Goal: Transaction & Acquisition: Purchase product/service

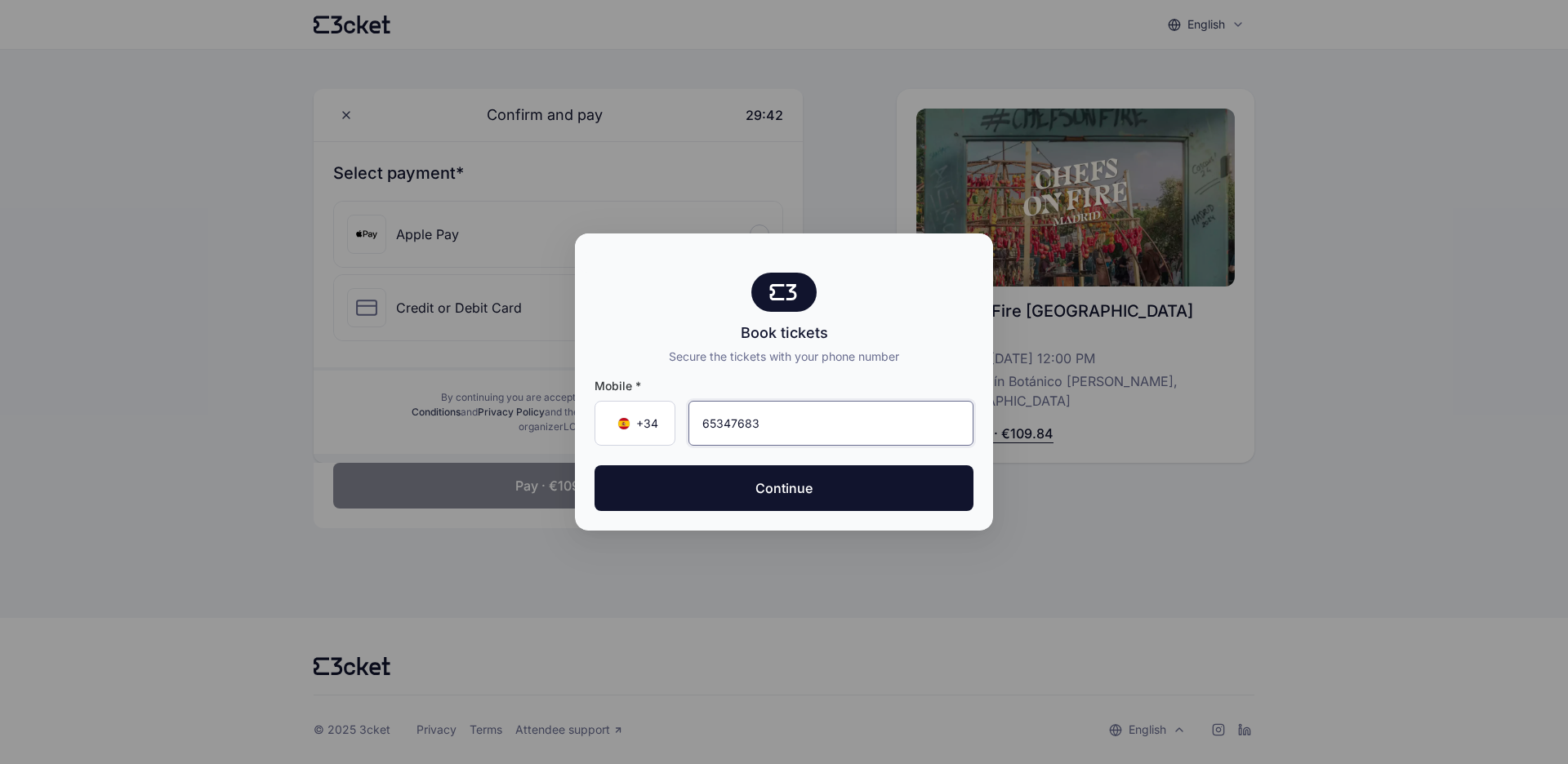
type input "653 47 68 33"
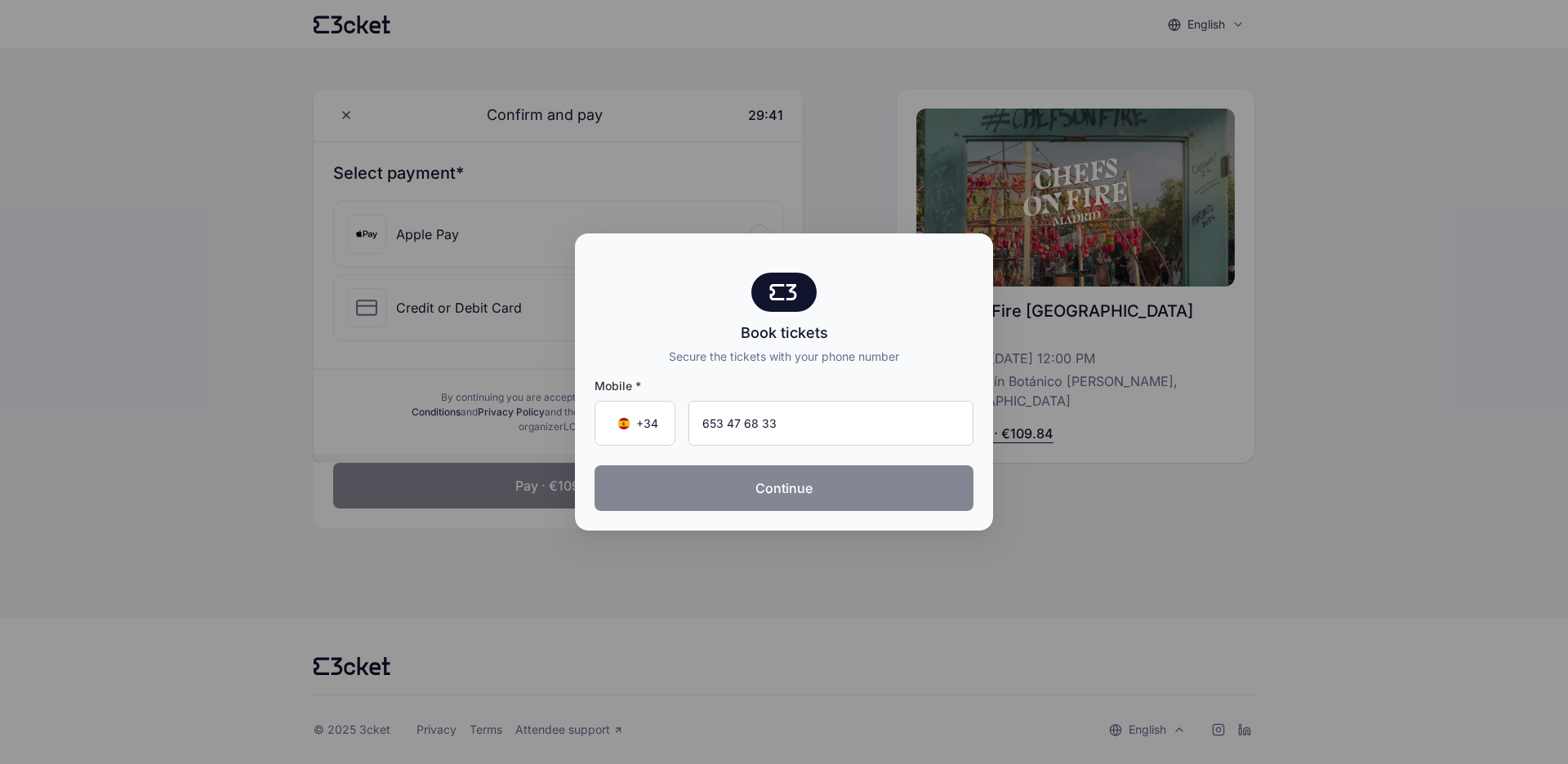
click at [846, 491] on button "Continue" at bounding box center [784, 488] width 379 height 46
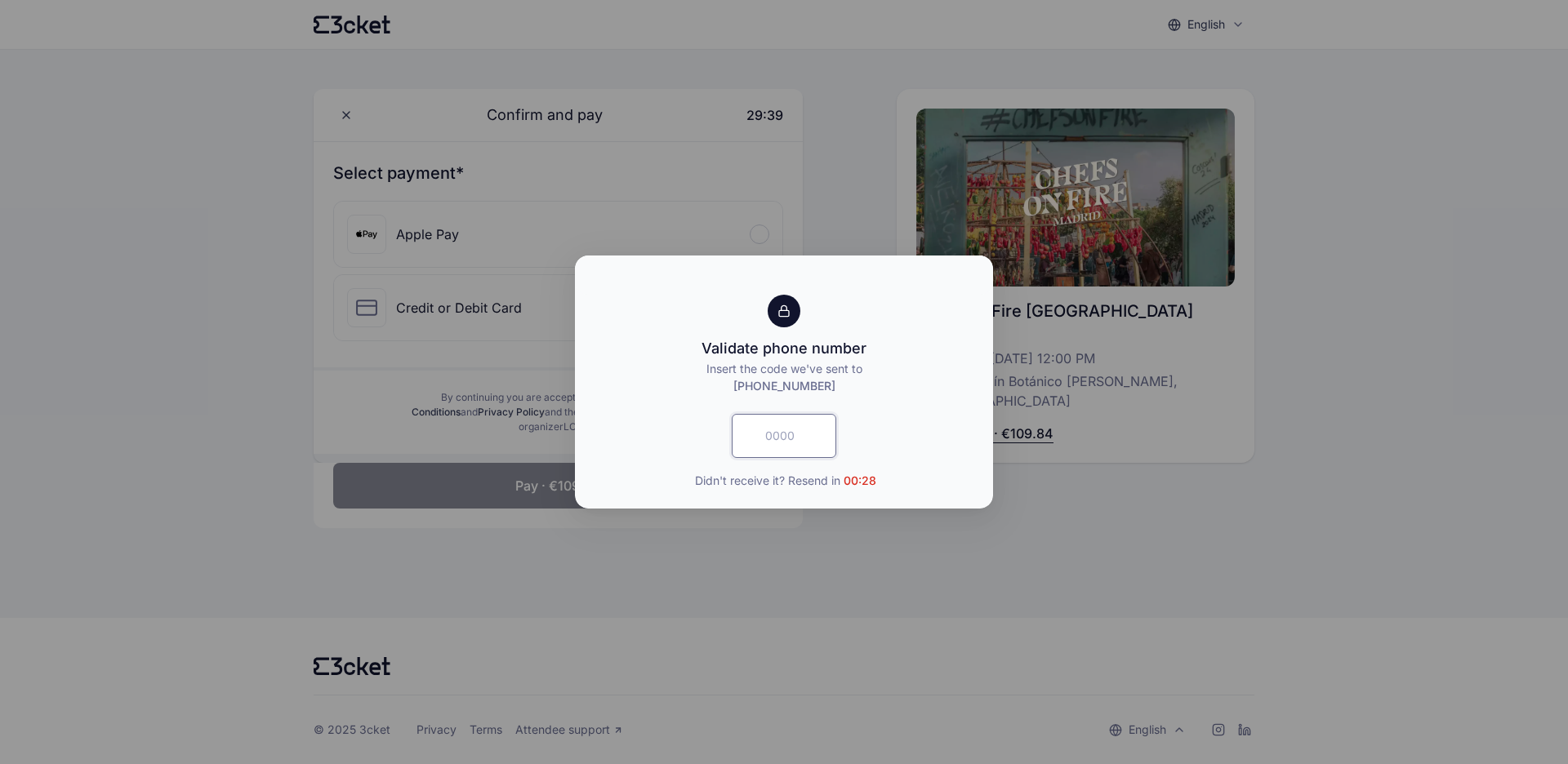
click at [790, 439] on input "text" at bounding box center [784, 435] width 105 height 44
click at [775, 436] on input "text" at bounding box center [784, 435] width 105 height 44
click at [807, 426] on input "text" at bounding box center [784, 435] width 105 height 44
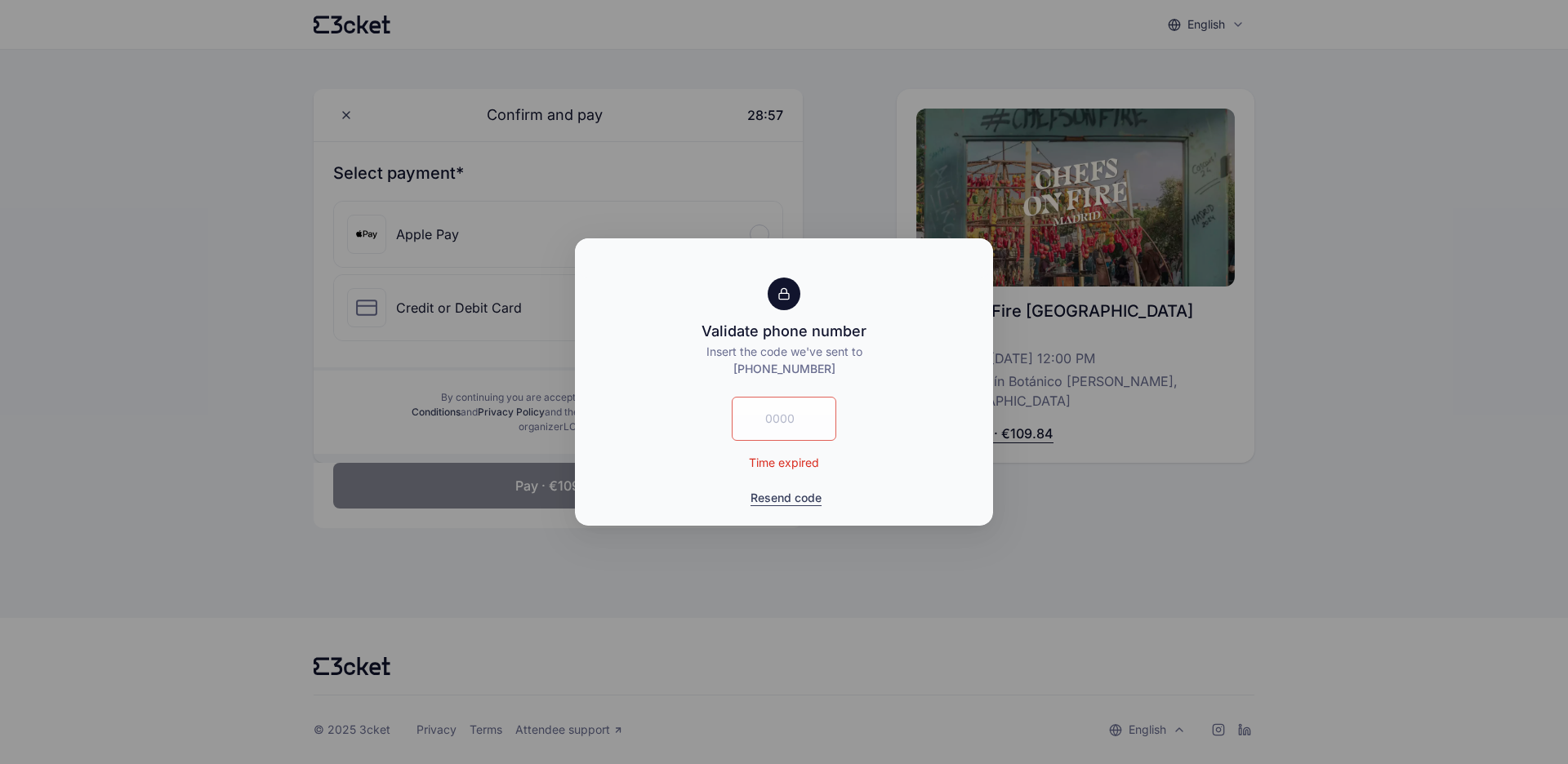
click at [777, 497] on button "Resend code" at bounding box center [785, 498] width 71 height 17
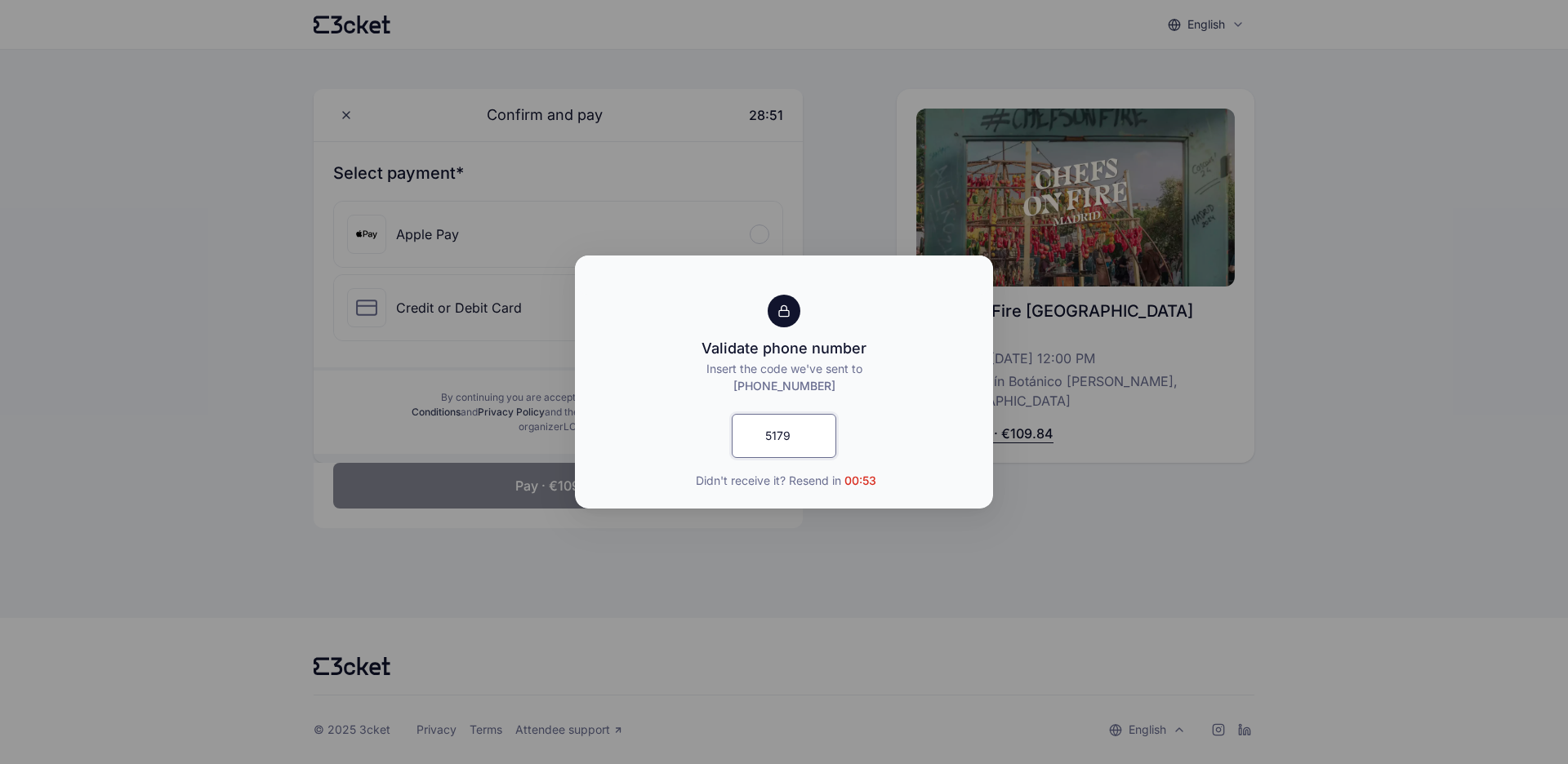
type input "5179"
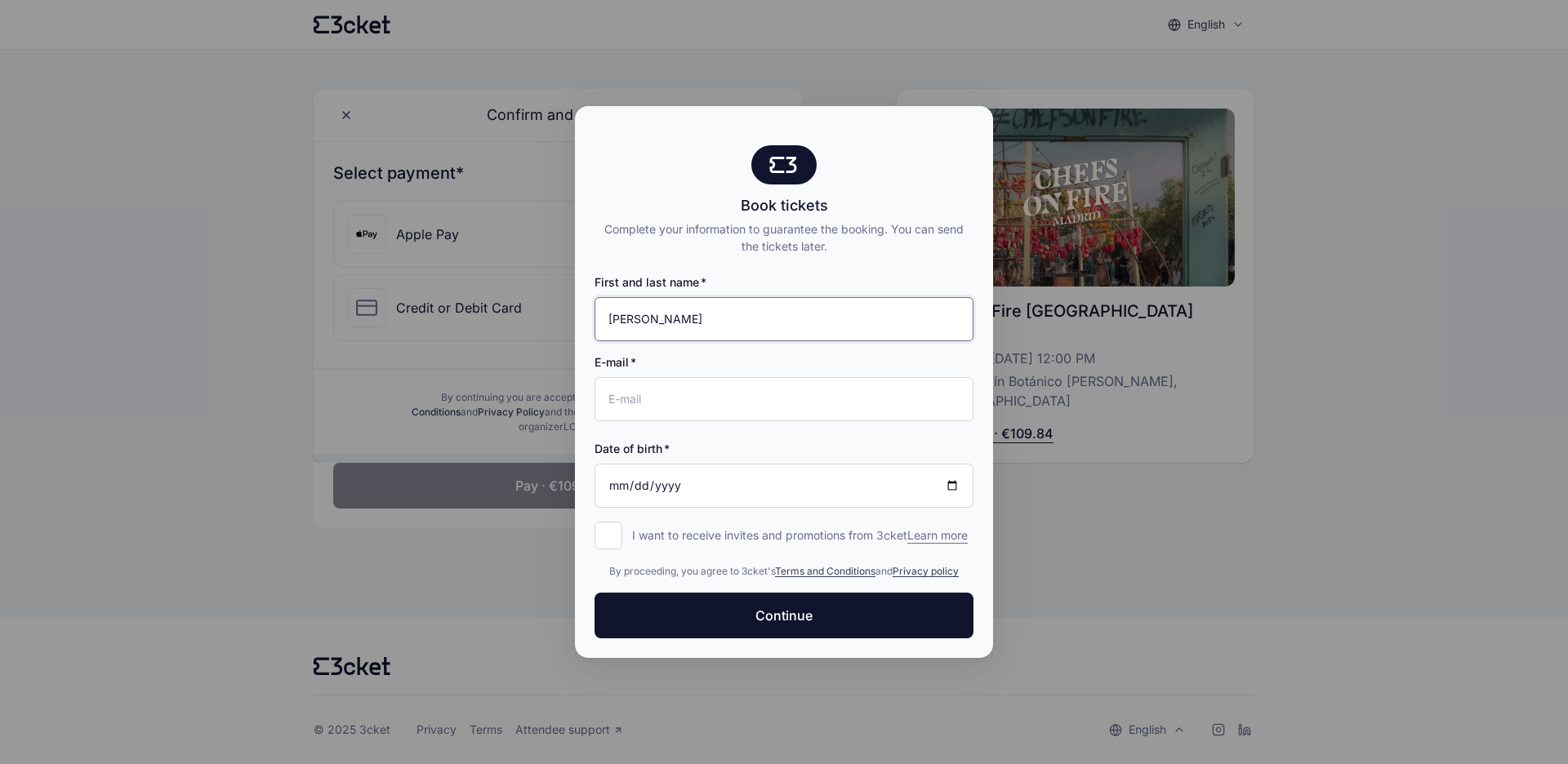
type input "[PERSON_NAME]"
type input "[PERSON_NAME][EMAIL_ADDRESS][PERSON_NAME][PERSON_NAME][DOMAIN_NAME]"
drag, startPoint x: 709, startPoint y: 492, endPoint x: 675, endPoint y: 488, distance: 34.2
click at [708, 492] on input "Date of birth" at bounding box center [784, 485] width 379 height 44
type input "[DATE]"
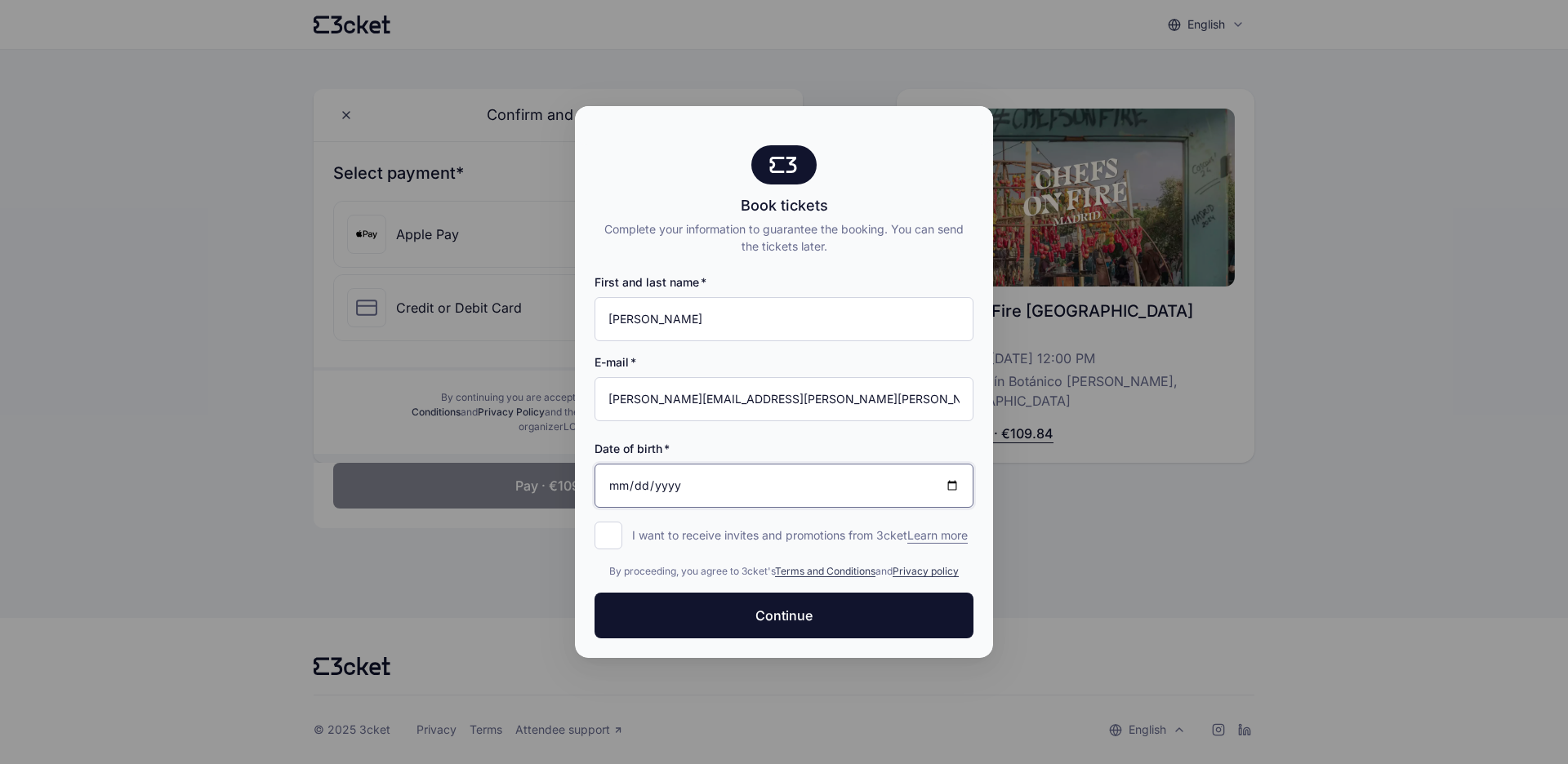
click at [784, 624] on button "Continue" at bounding box center [784, 615] width 379 height 46
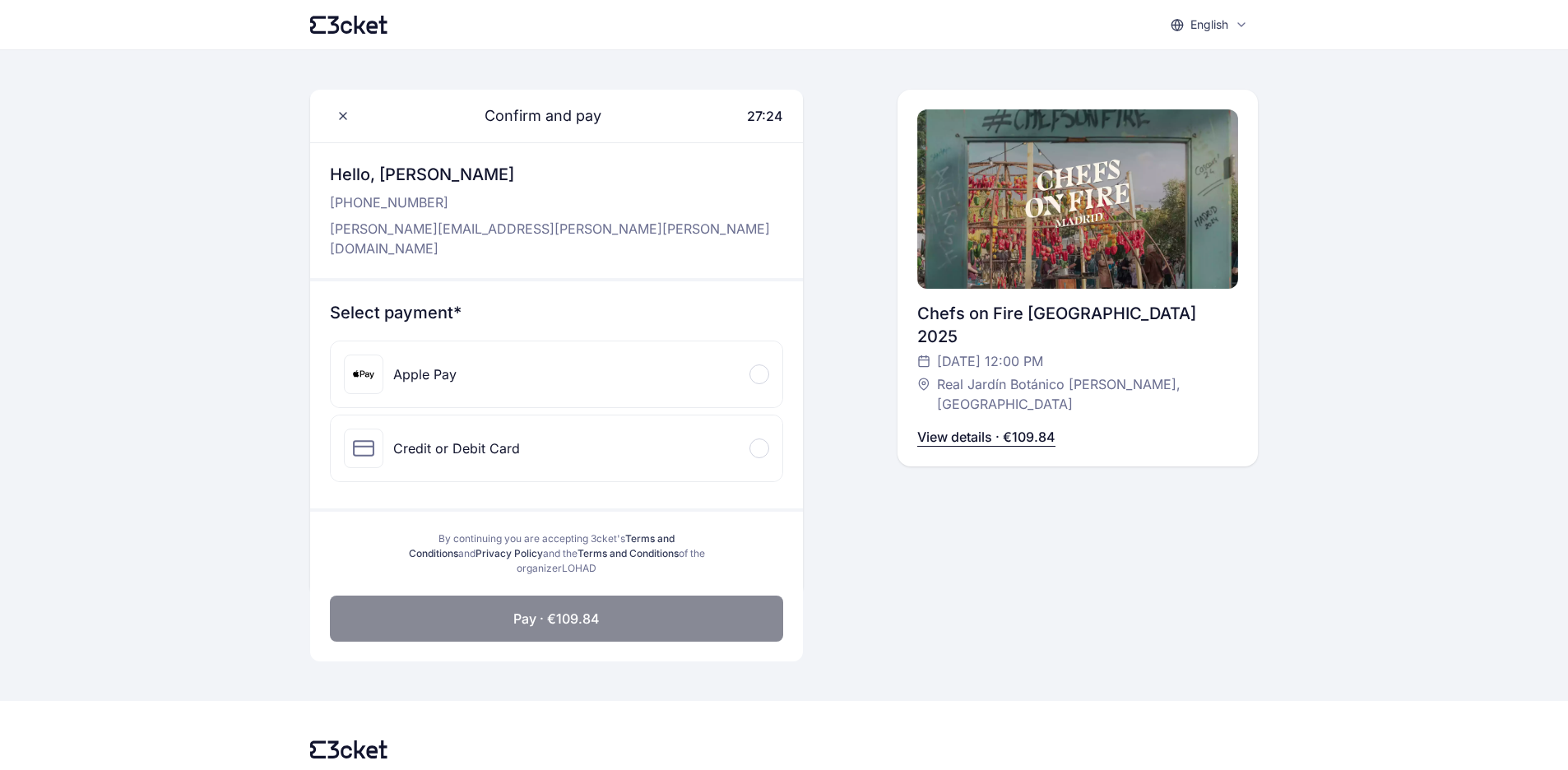
click at [754, 364] on div at bounding box center [759, 374] width 20 height 20
